Goal: Information Seeking & Learning: Find specific fact

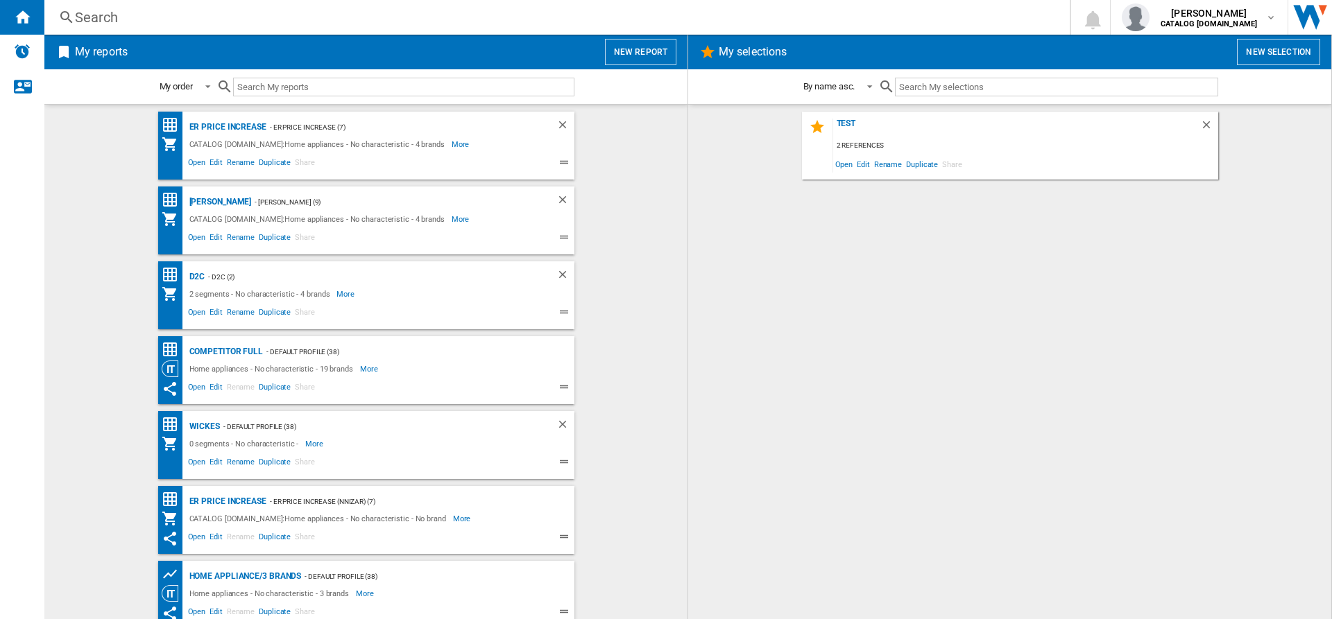
click at [288, 27] on div "Search Search 0 [PERSON_NAME] CATALOG [DOMAIN_NAME] CATALOG [DOMAIN_NAME] My se…" at bounding box center [687, 17] width 1287 height 35
click at [274, 19] on div "Search" at bounding box center [554, 17] width 958 height 19
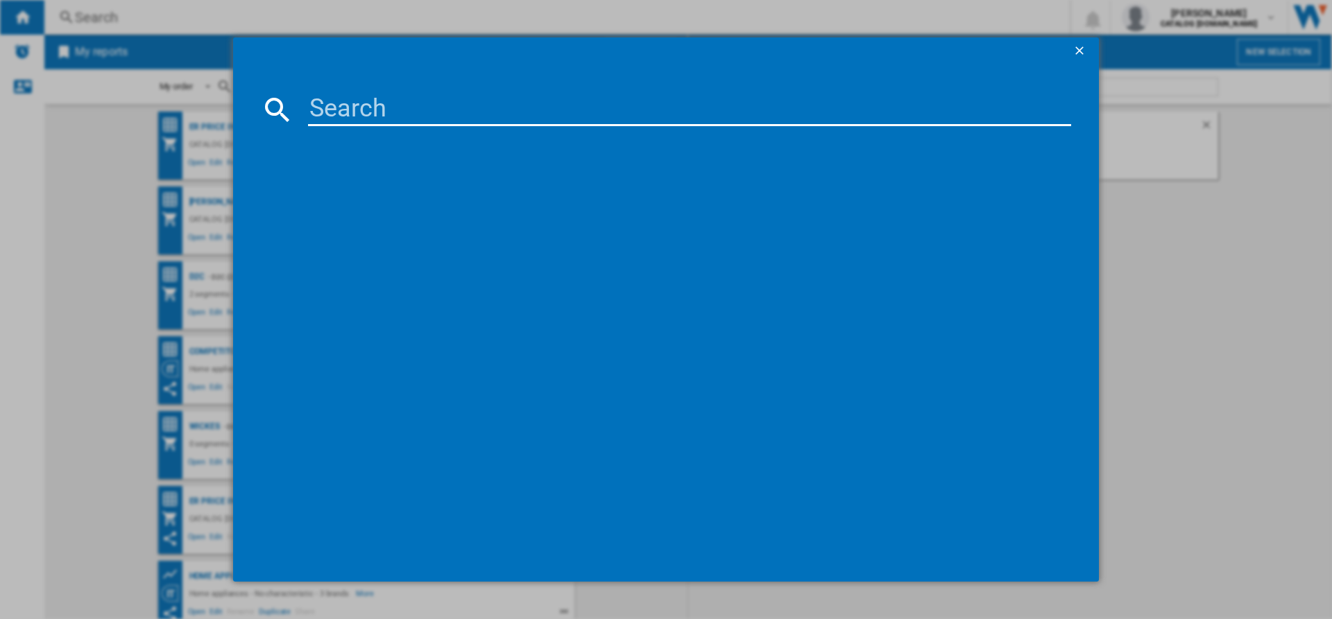
click at [327, 97] on input at bounding box center [689, 109] width 763 height 33
paste input "LFR61944B"
type input "LFR61944B"
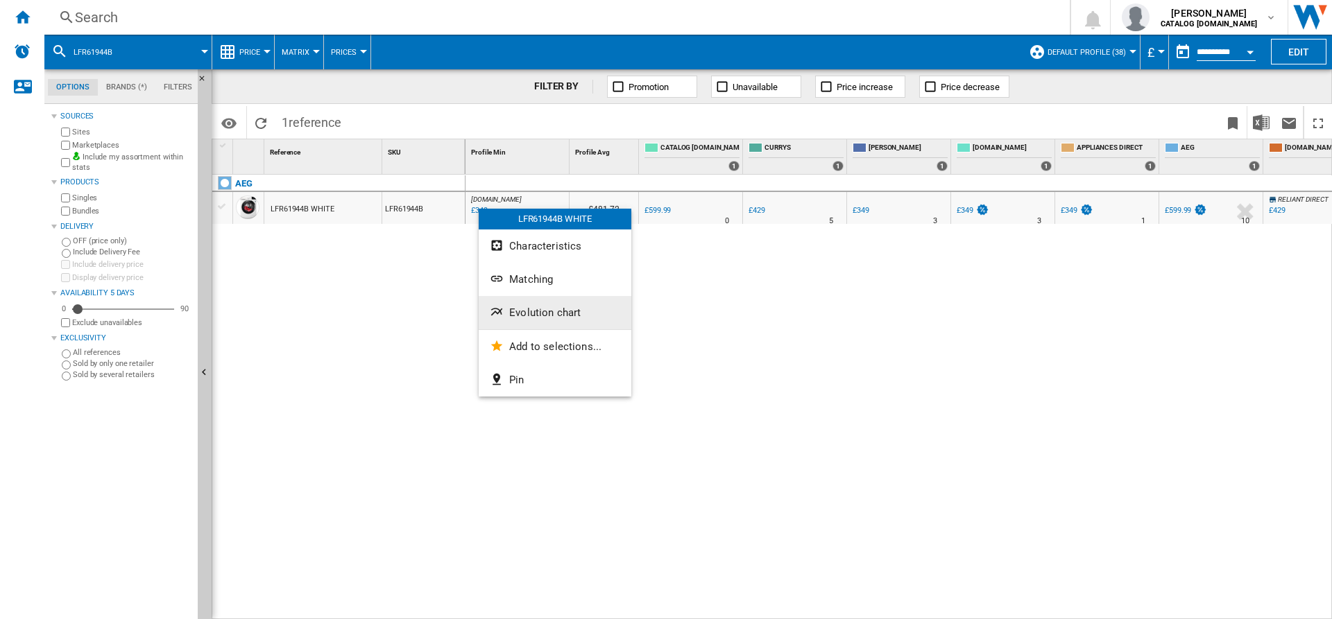
click at [515, 304] on button "Evolution chart" at bounding box center [555, 312] width 153 height 33
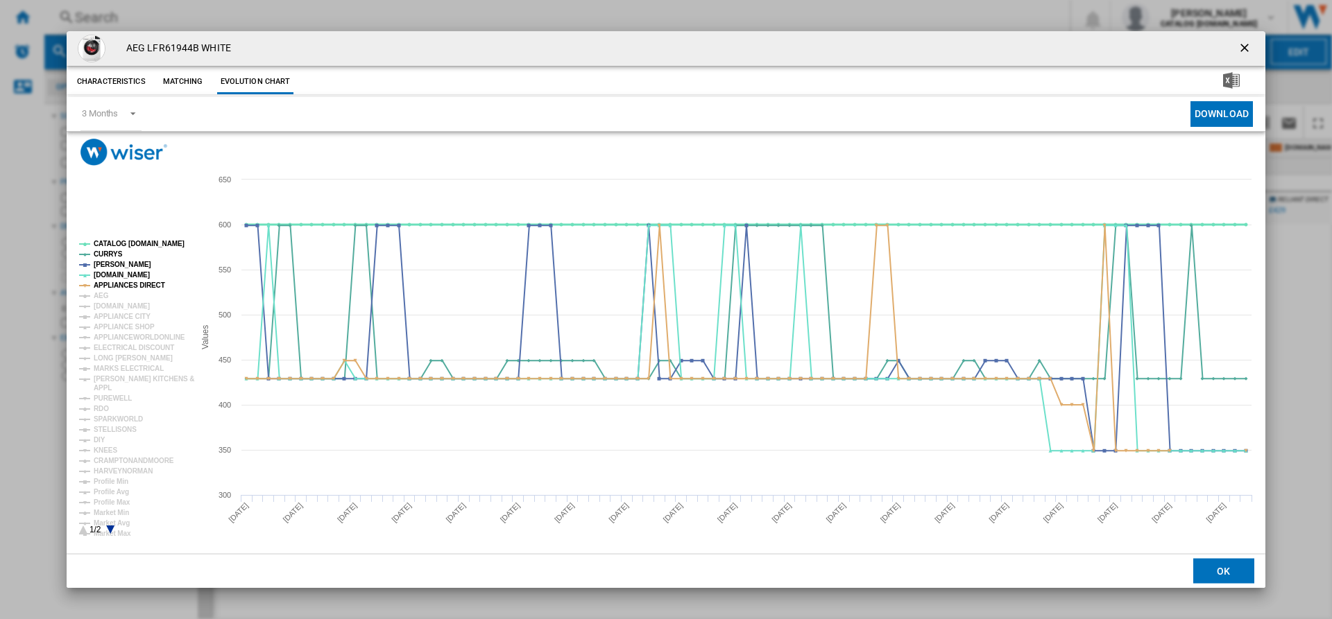
click at [135, 245] on tspan "CATALOG [DOMAIN_NAME]" at bounding box center [139, 244] width 91 height 8
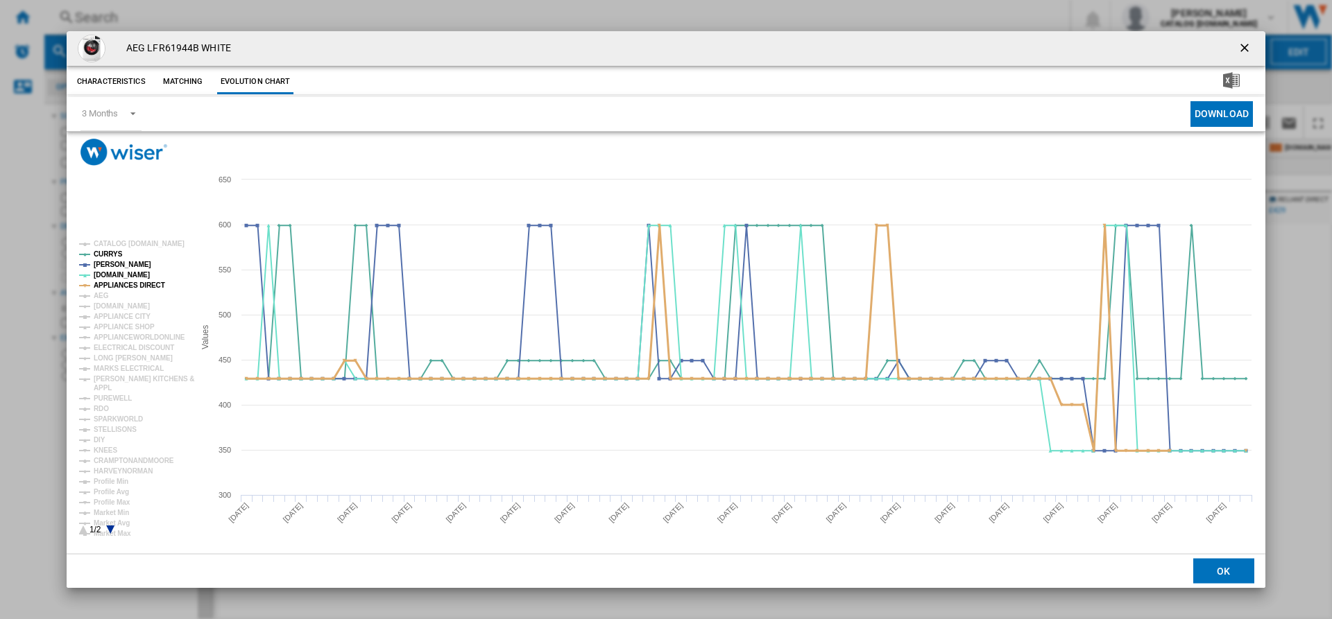
click at [131, 283] on tspan "APPLIANCES DIRECT" at bounding box center [129, 286] width 71 height 8
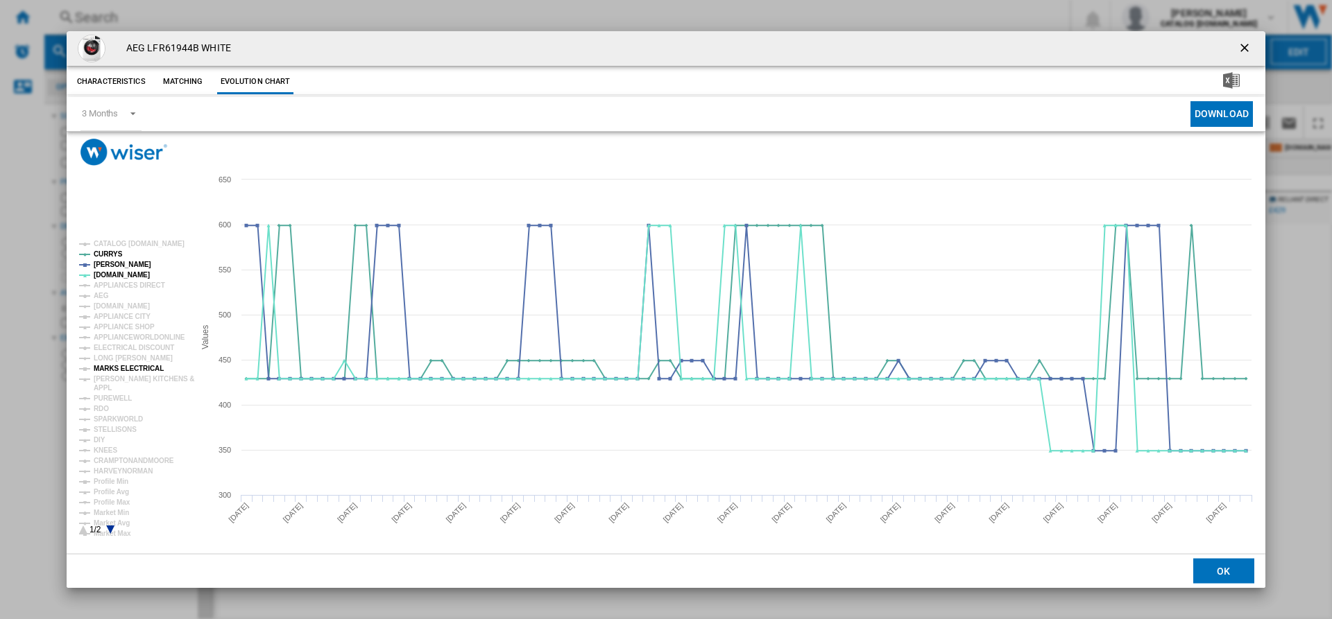
click at [132, 372] on tspan "MARKS ELECTRICAL" at bounding box center [129, 369] width 70 height 8
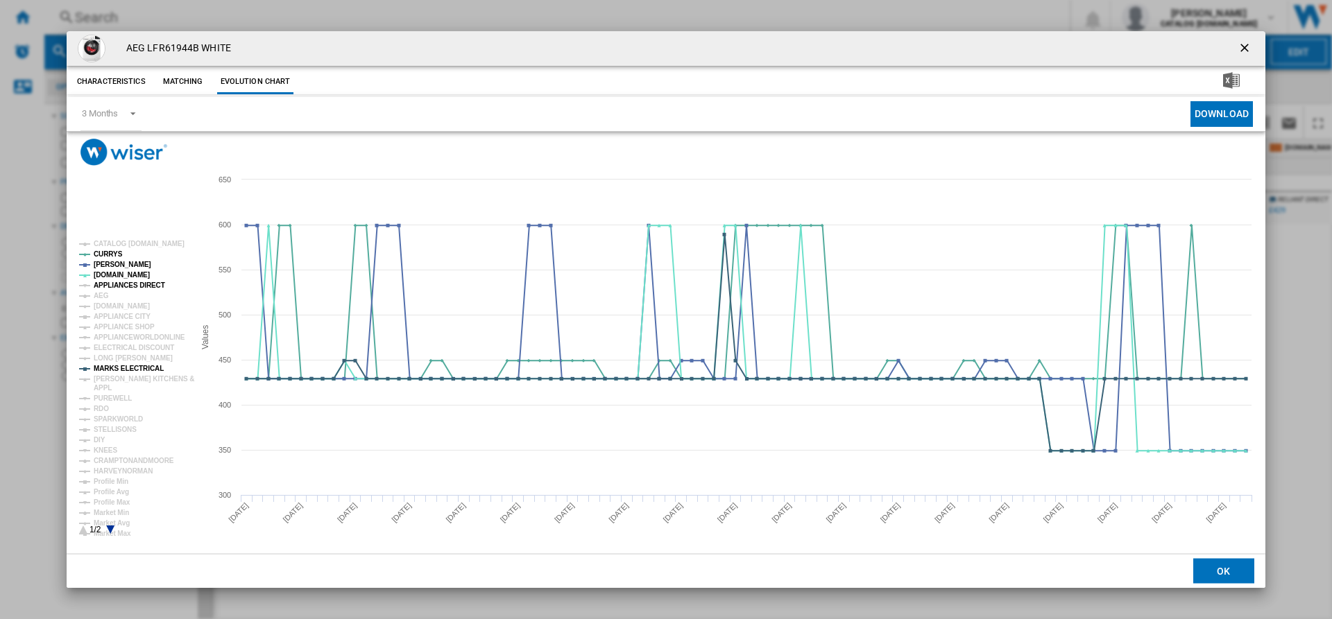
click at [111, 286] on tspan "APPLIANCES DIRECT" at bounding box center [129, 286] width 71 height 8
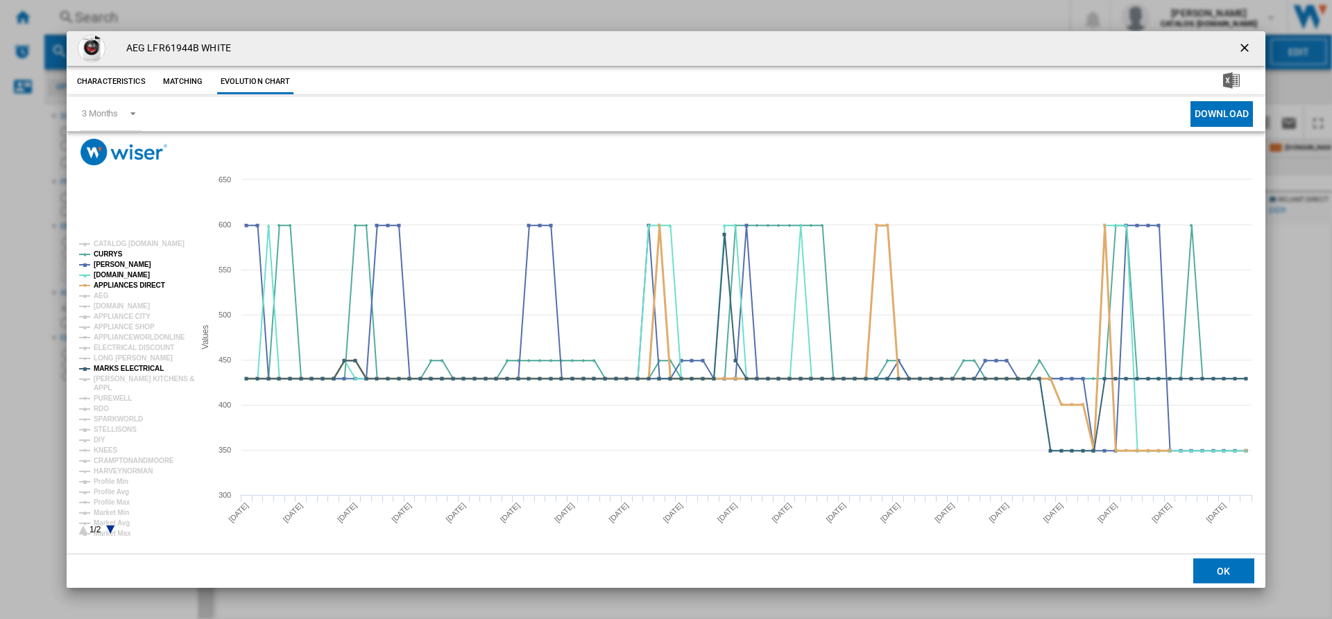
click at [111, 286] on tspan "APPLIANCES DIRECT" at bounding box center [129, 286] width 71 height 8
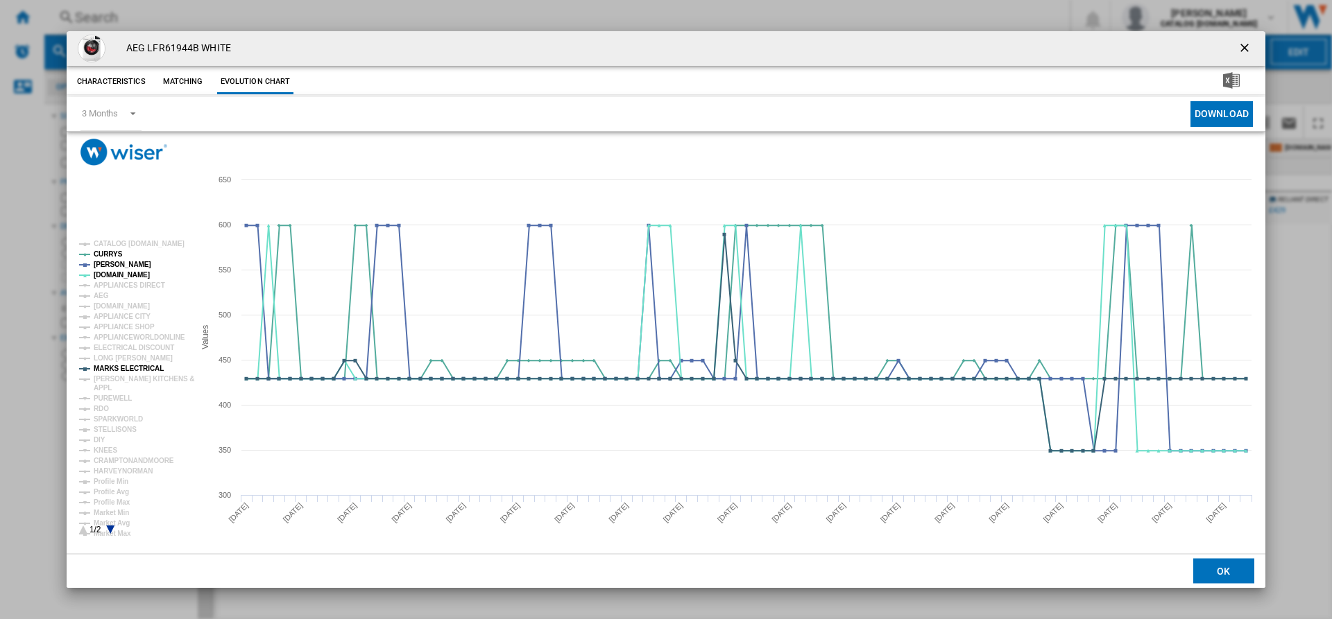
click at [111, 286] on tspan "APPLIANCES DIRECT" at bounding box center [129, 286] width 71 height 8
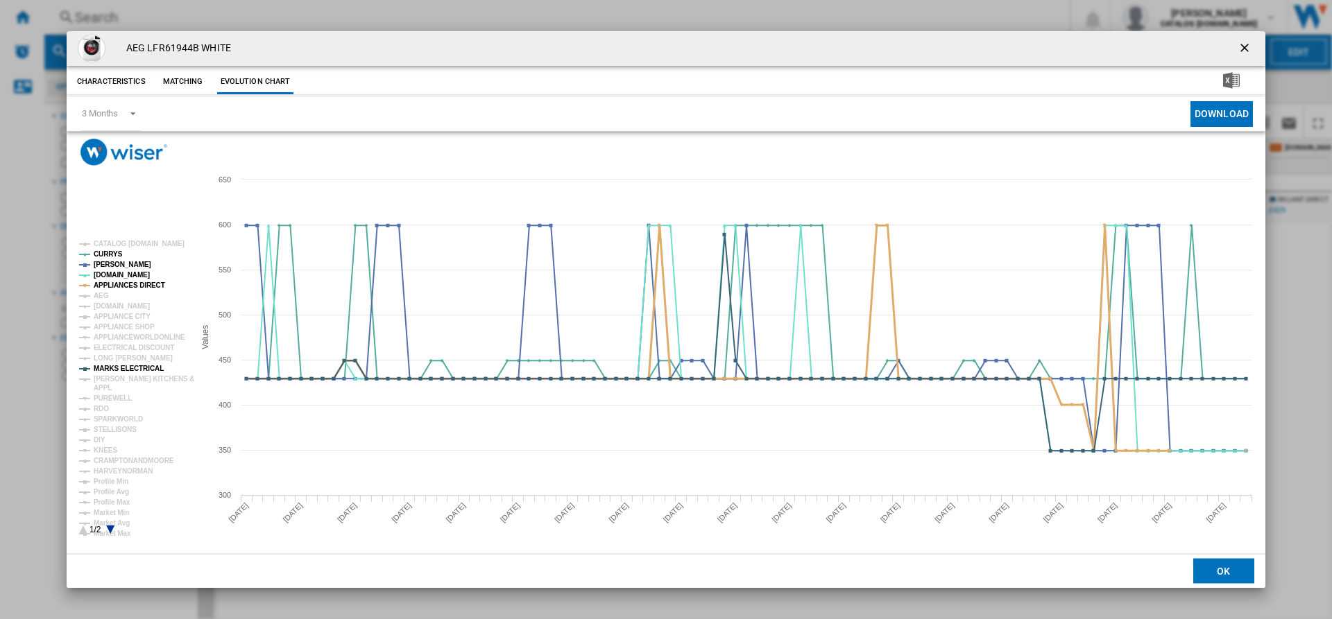
click at [111, 286] on tspan "APPLIANCES DIRECT" at bounding box center [129, 286] width 71 height 8
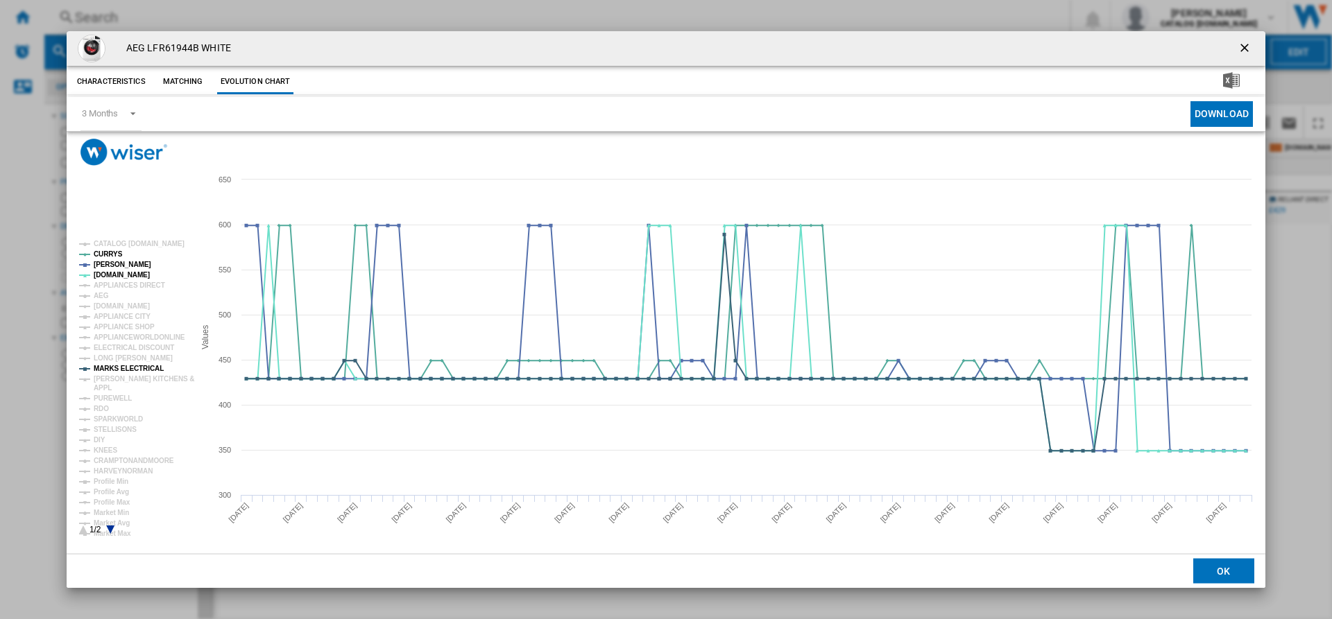
click at [111, 286] on tspan "APPLIANCES DIRECT" at bounding box center [129, 286] width 71 height 8
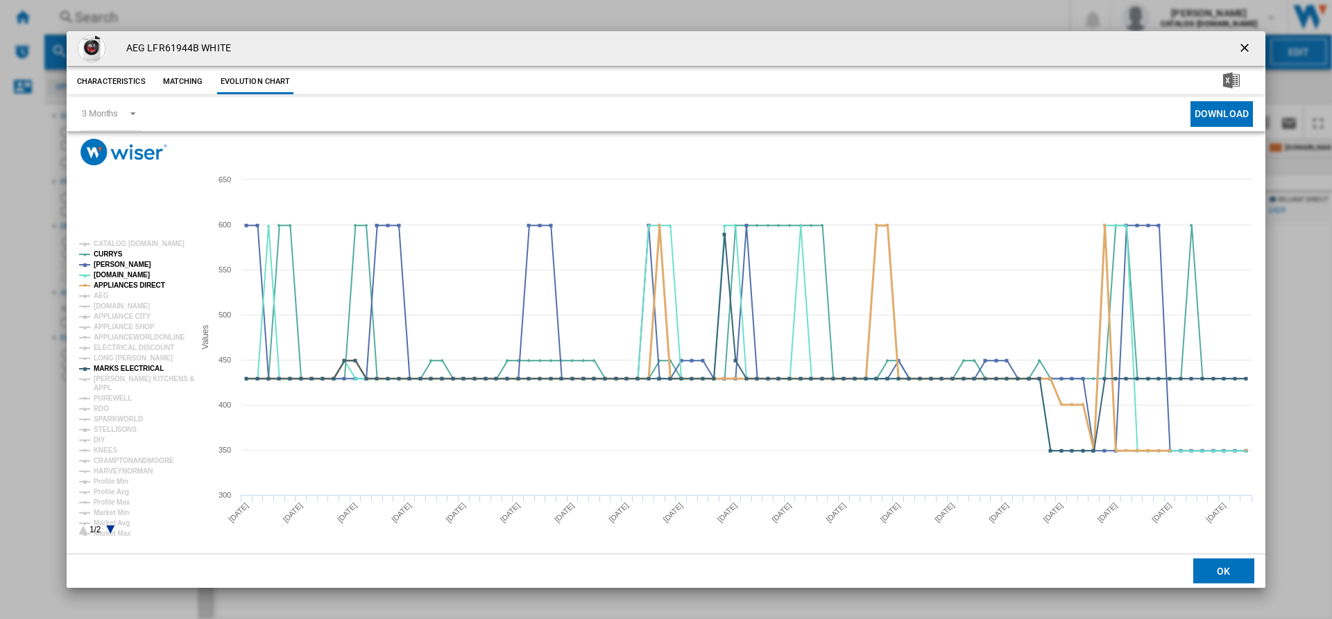
click at [111, 286] on tspan "APPLIANCES DIRECT" at bounding box center [129, 286] width 71 height 8
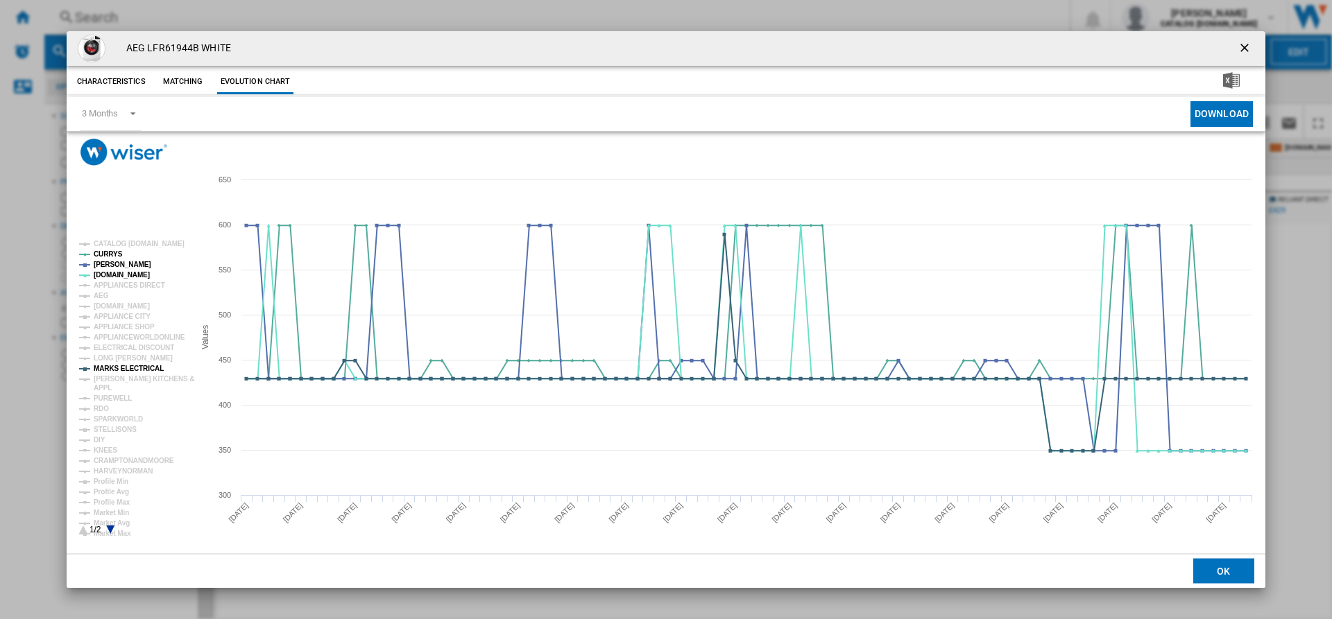
click at [111, 286] on tspan "APPLIANCES DIRECT" at bounding box center [129, 286] width 71 height 8
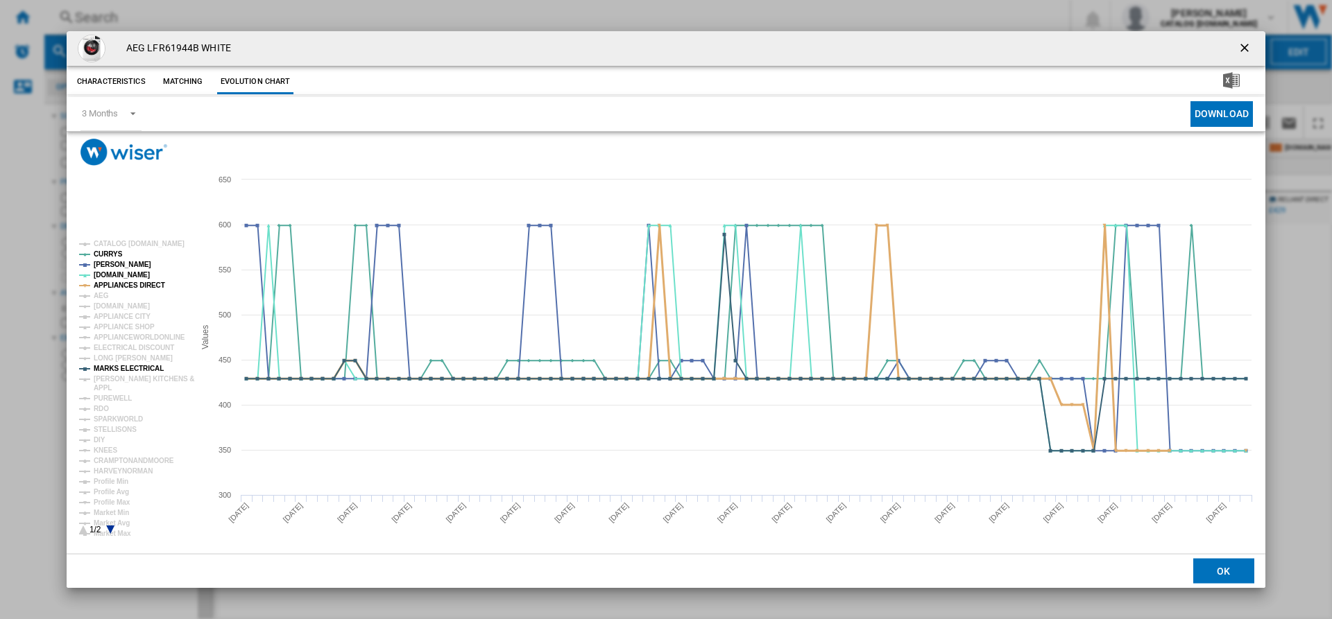
click at [111, 286] on tspan "APPLIANCES DIRECT" at bounding box center [129, 286] width 71 height 8
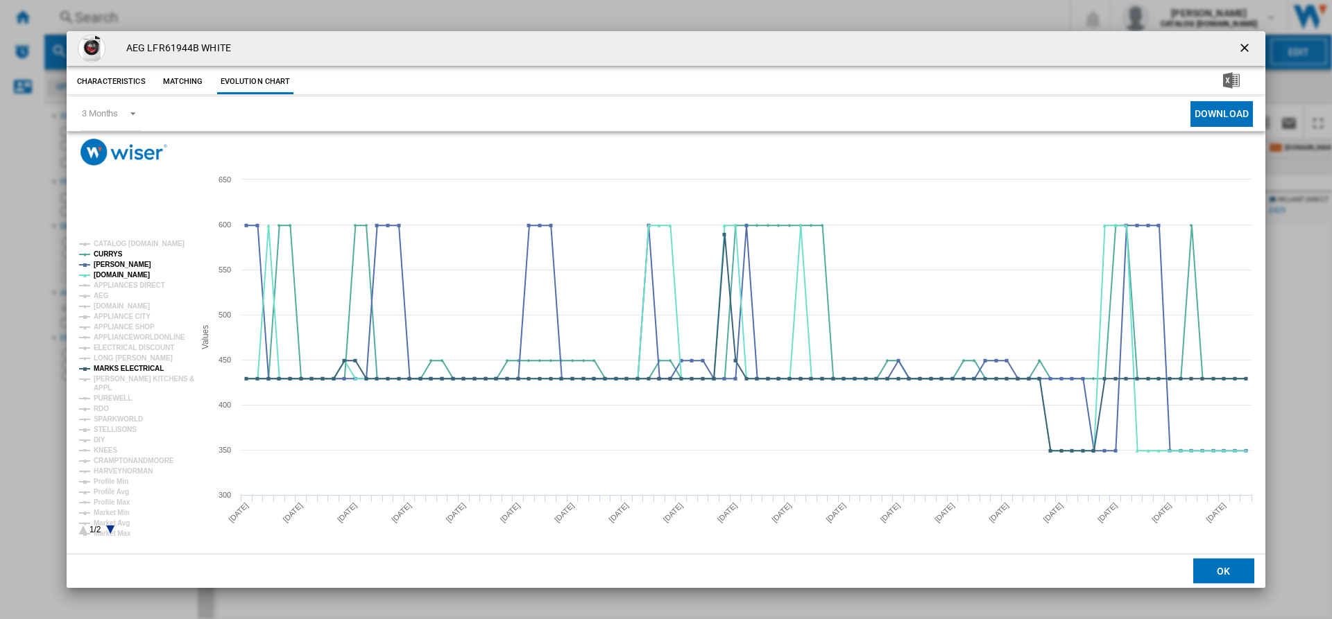
click at [111, 286] on tspan "APPLIANCES DIRECT" at bounding box center [129, 286] width 71 height 8
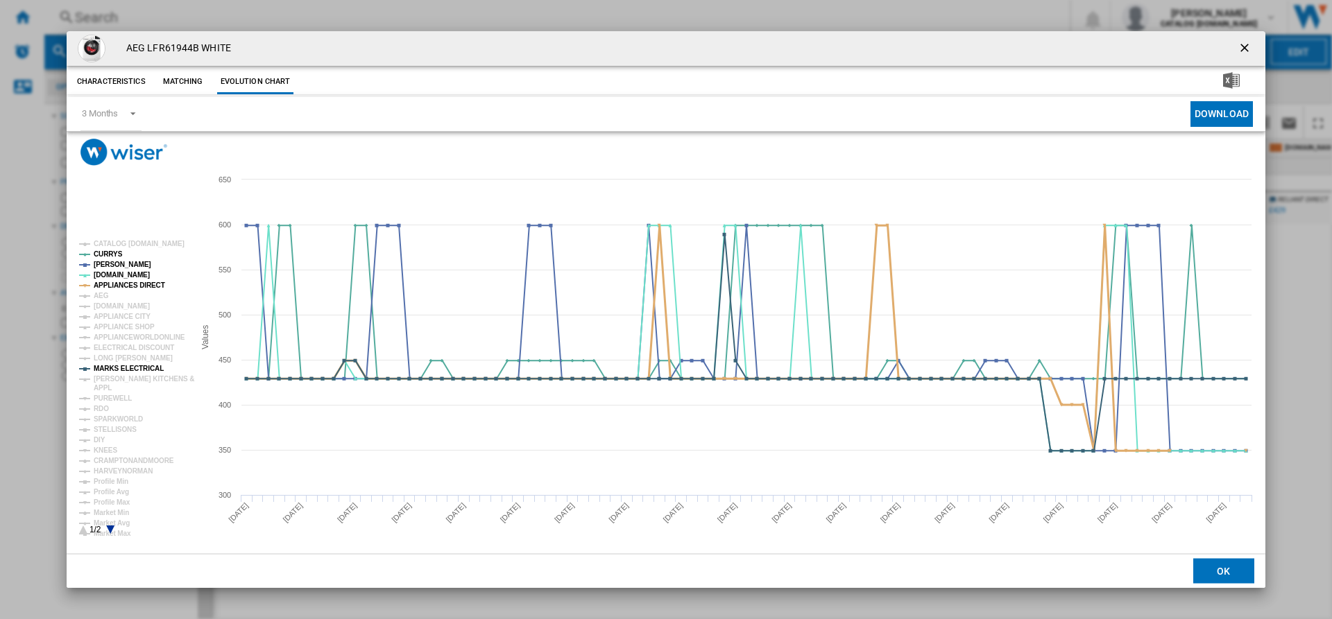
click at [111, 286] on tspan "APPLIANCES DIRECT" at bounding box center [129, 286] width 71 height 8
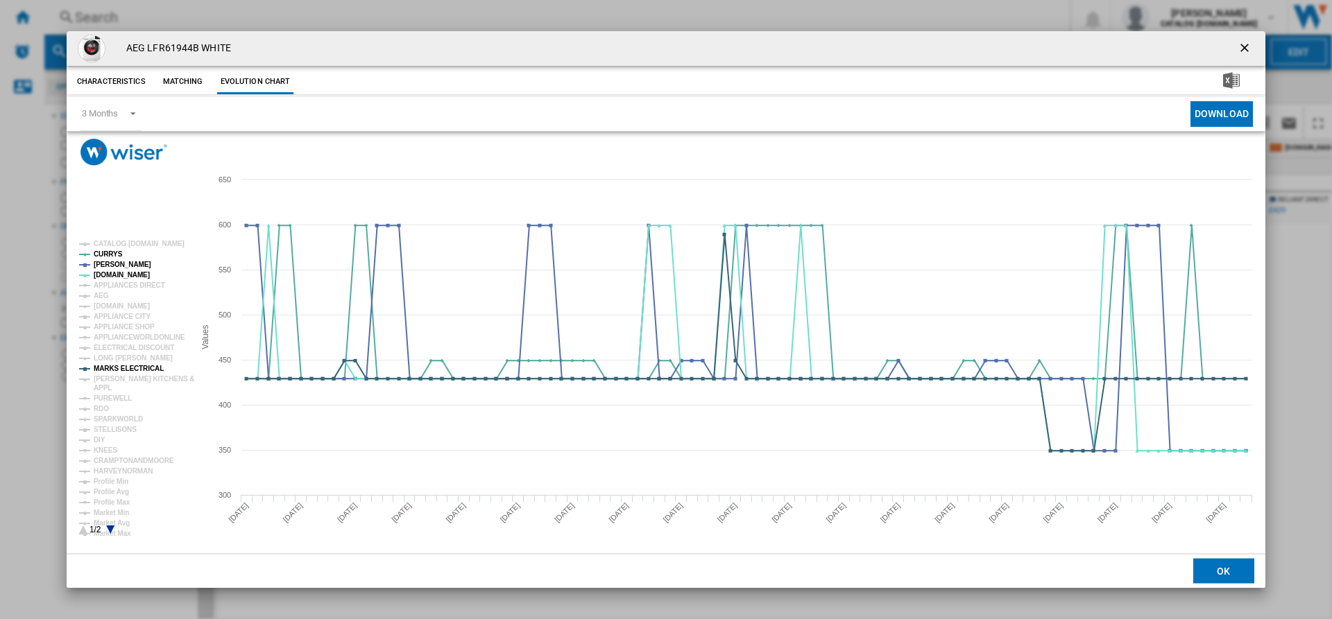
click at [111, 286] on tspan "APPLIANCES DIRECT" at bounding box center [129, 286] width 71 height 8
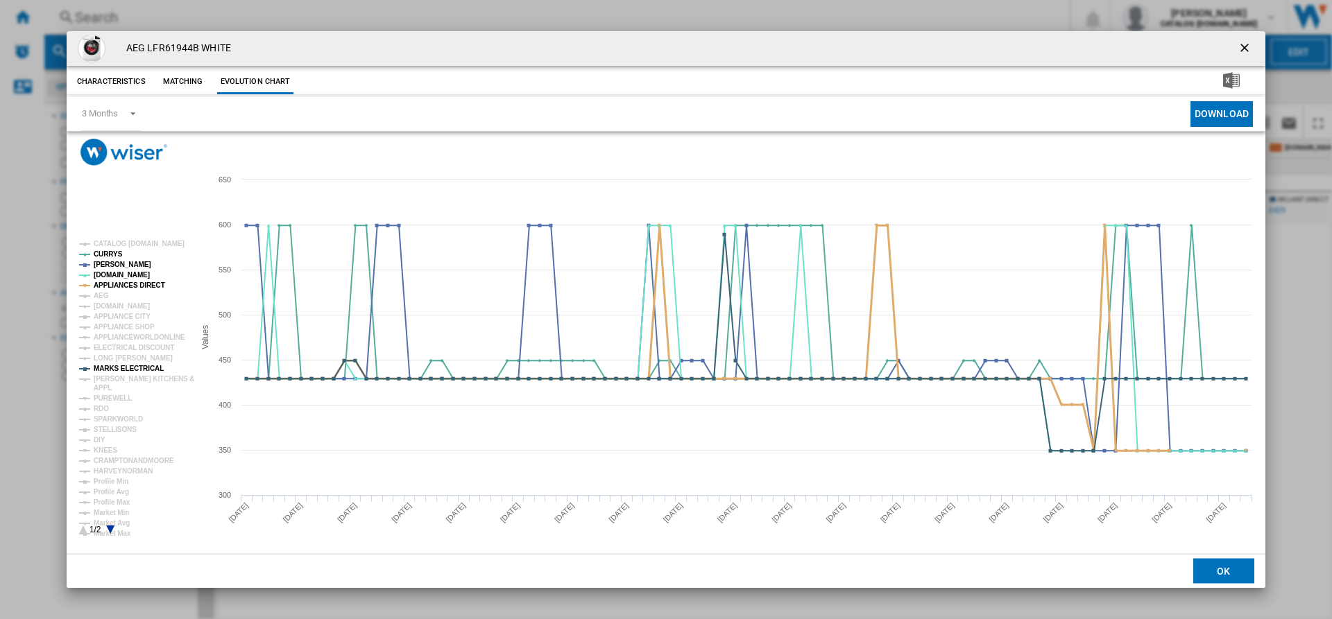
click at [111, 286] on tspan "APPLIANCES DIRECT" at bounding box center [129, 286] width 71 height 8
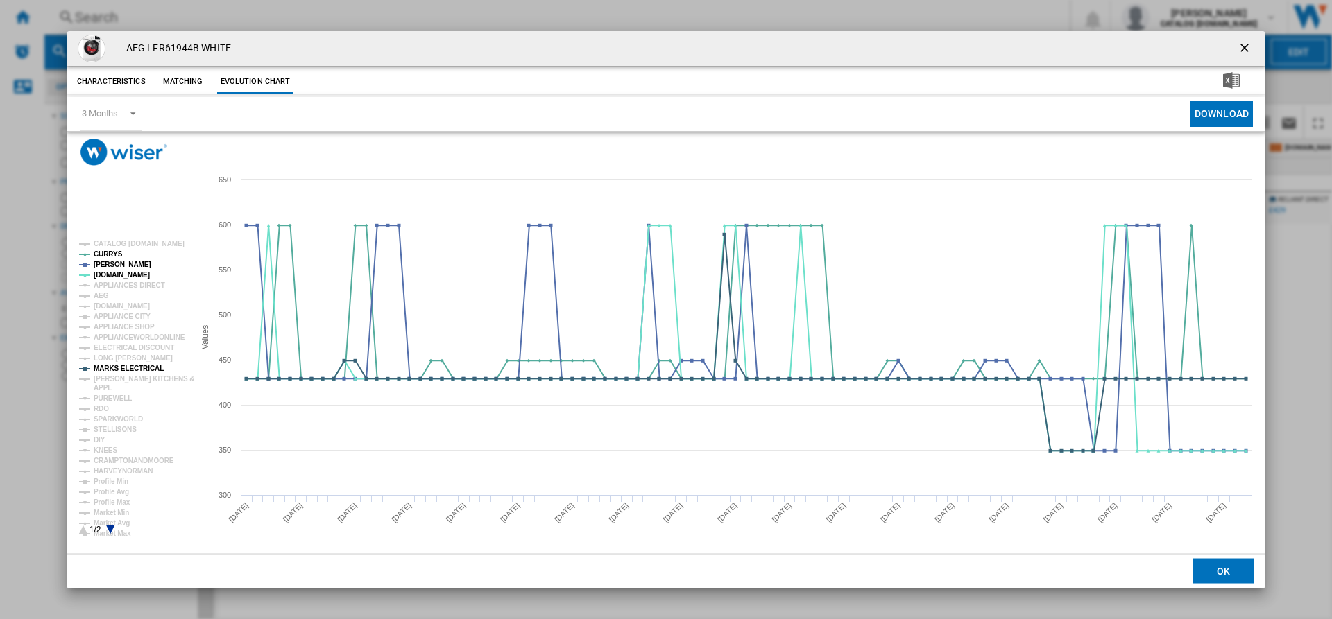
click at [111, 286] on tspan "APPLIANCES DIRECT" at bounding box center [129, 286] width 71 height 8
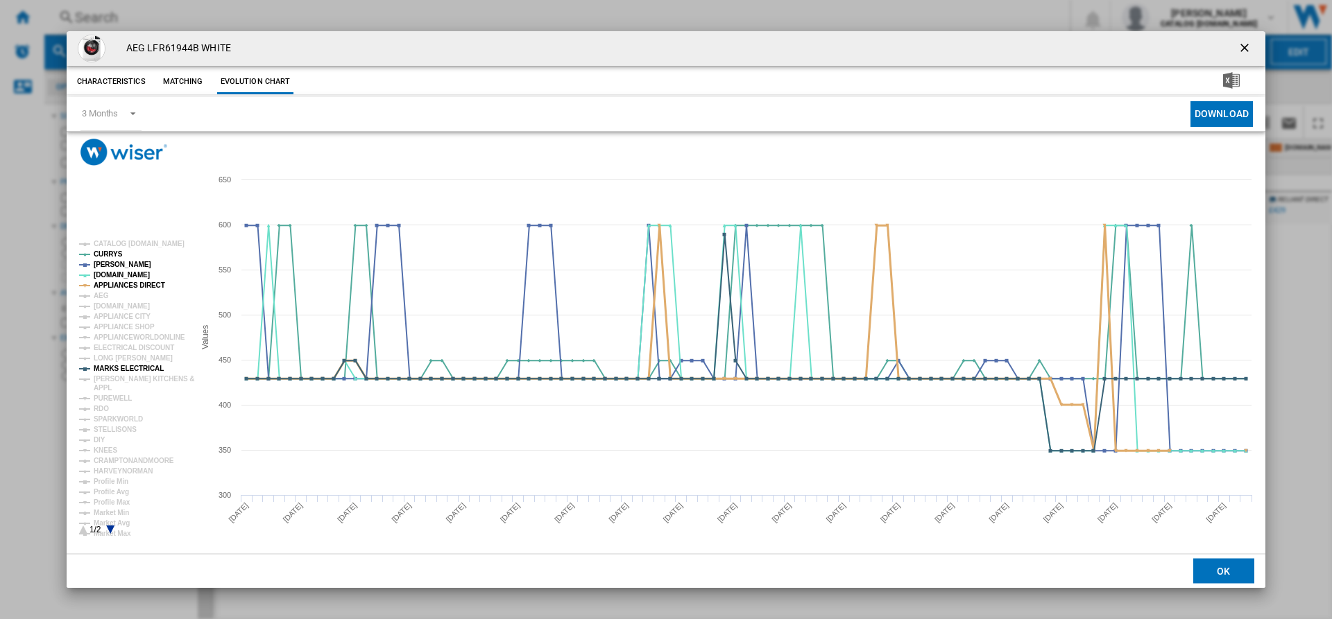
click at [111, 286] on tspan "APPLIANCES DIRECT" at bounding box center [129, 286] width 71 height 8
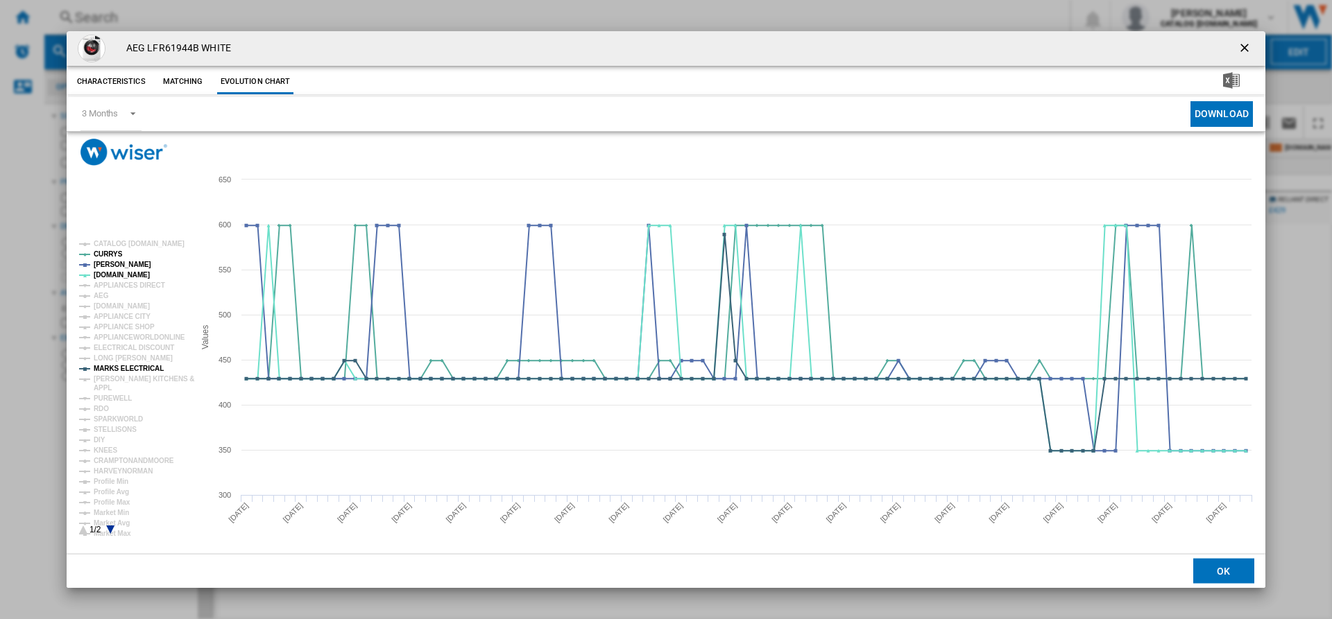
click at [111, 286] on tspan "APPLIANCES DIRECT" at bounding box center [129, 286] width 71 height 8
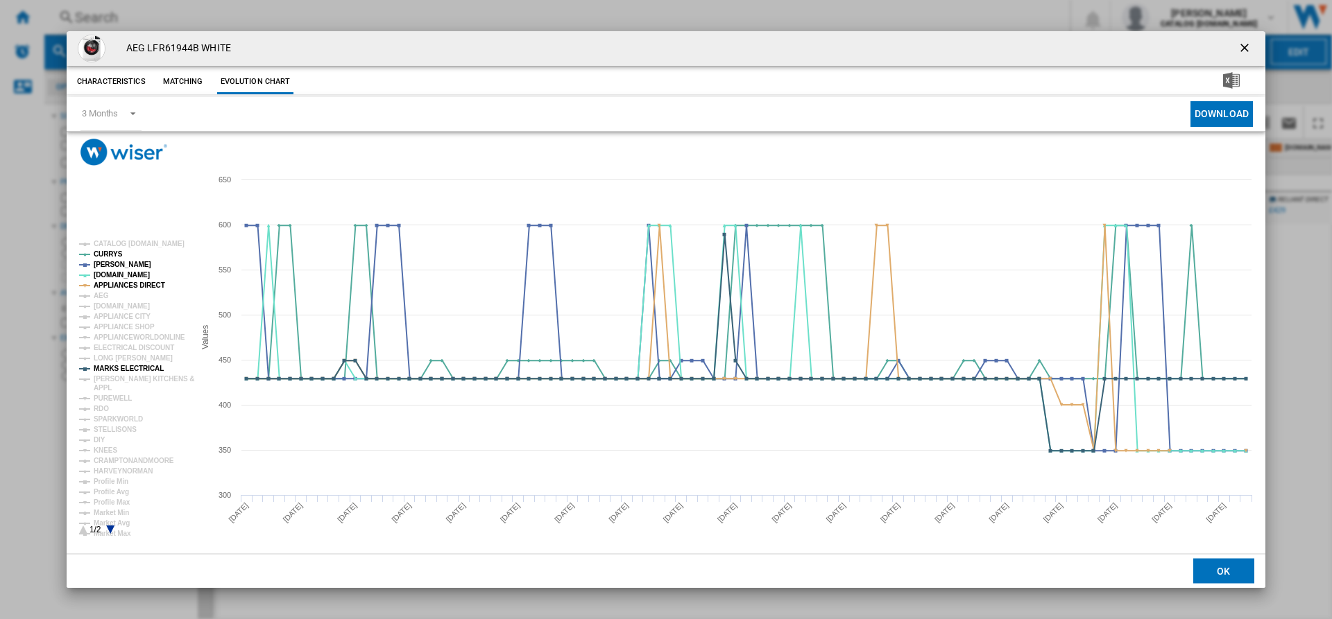
click at [1241, 52] on ng-md-icon "getI18NText('BUTTONS.CLOSE_DIALOG')" at bounding box center [1245, 49] width 17 height 17
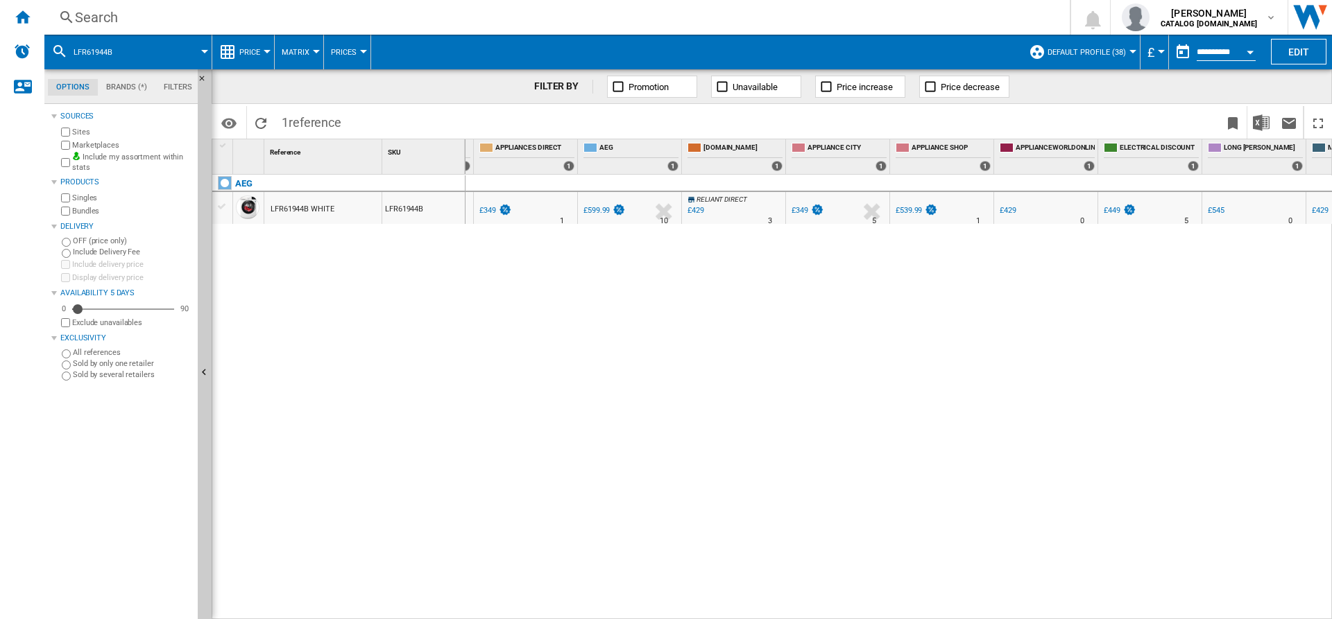
scroll to position [0, 920]
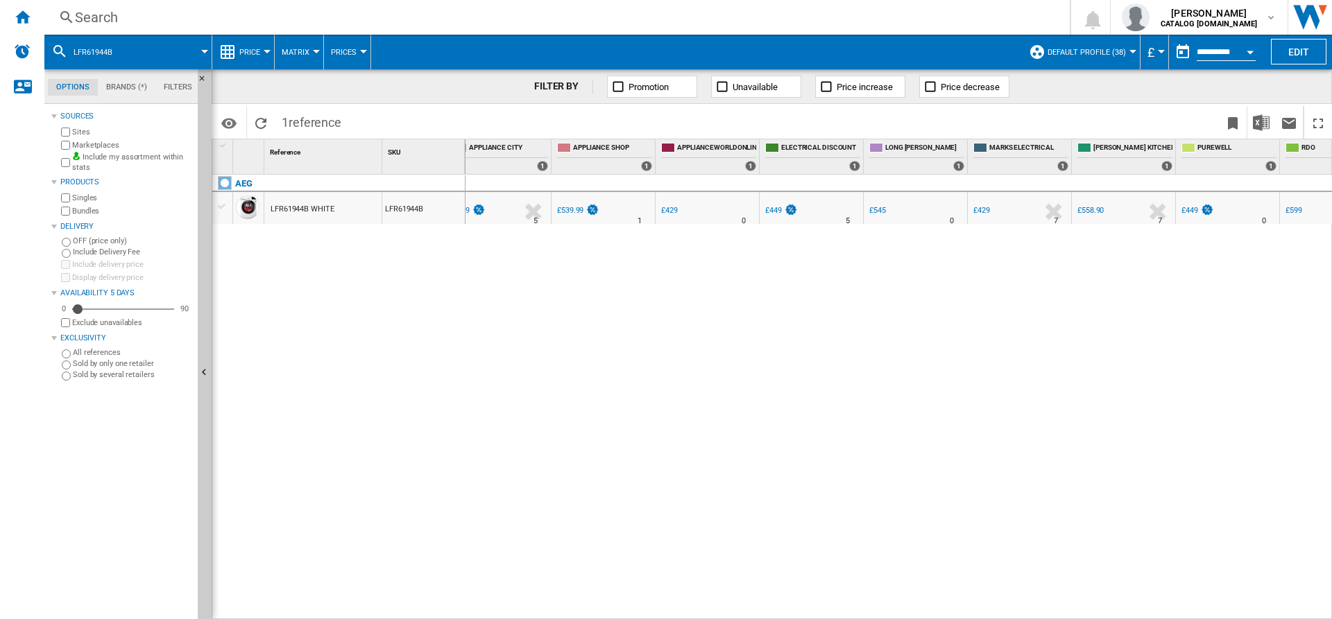
drag, startPoint x: 817, startPoint y: 610, endPoint x: 941, endPoint y: 511, distance: 158.9
click at [941, 511] on div "[DOMAIN_NAME] : AO -41.8 % £349 % N/A 3 [DOMAIN_NAME] : AO £481.72 0.0 % £599.99" at bounding box center [898, 397] width 867 height 445
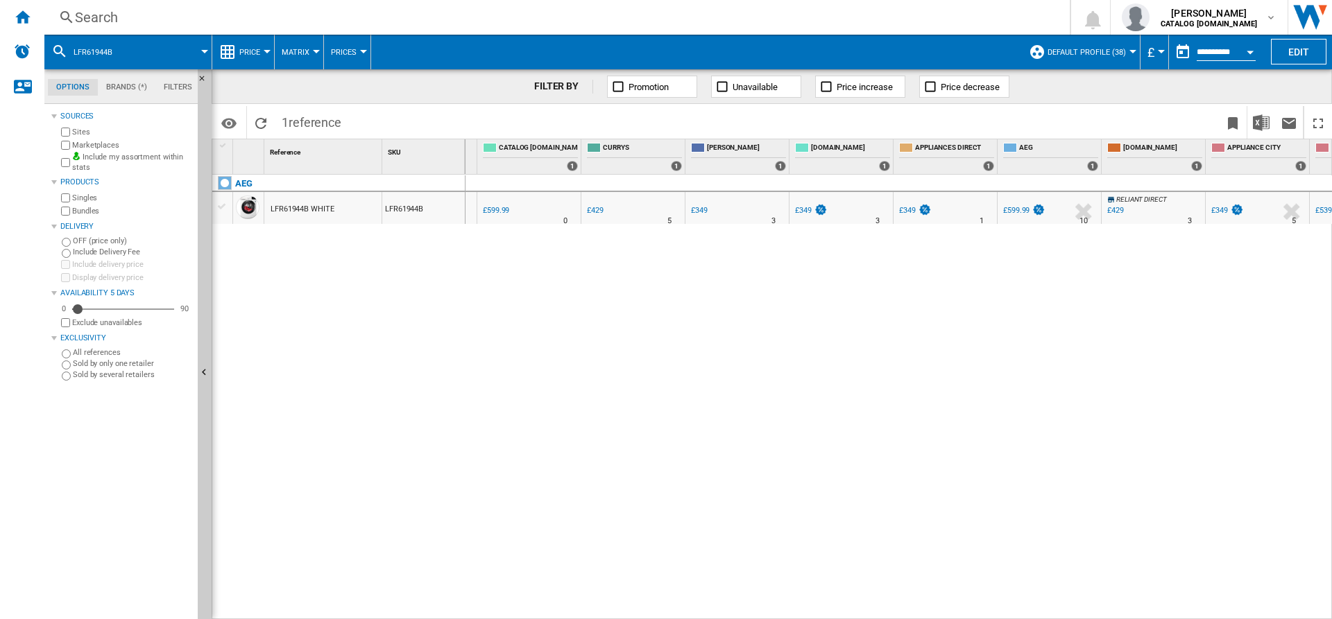
scroll to position [0, 0]
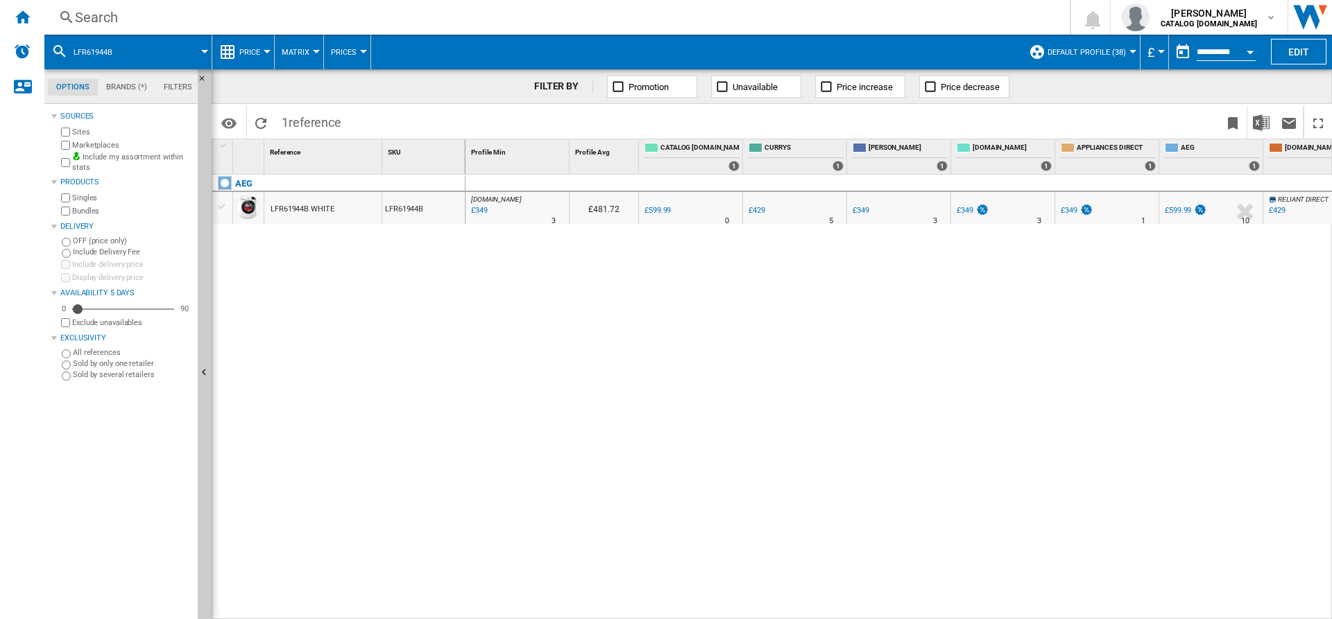
click at [1128, 245] on div "[DOMAIN_NAME] : AO -41.8 % £349 % N/A 3 [DOMAIN_NAME] : AO £481.72 0.0 % £599.99" at bounding box center [898, 397] width 867 height 445
